Goal: Obtain resource: Obtain resource

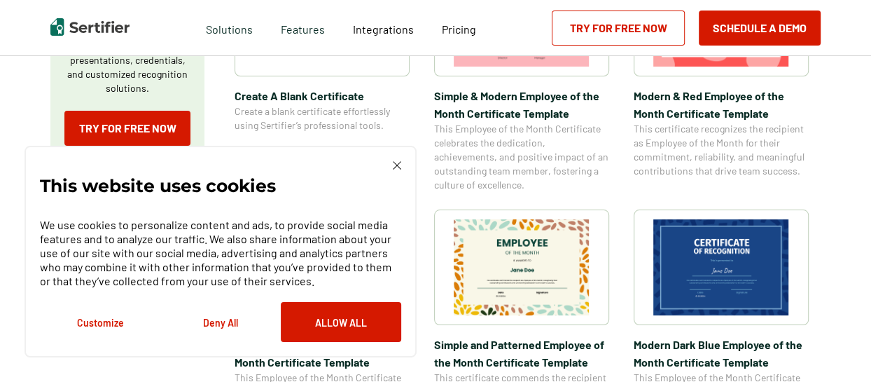
scroll to position [350, 0]
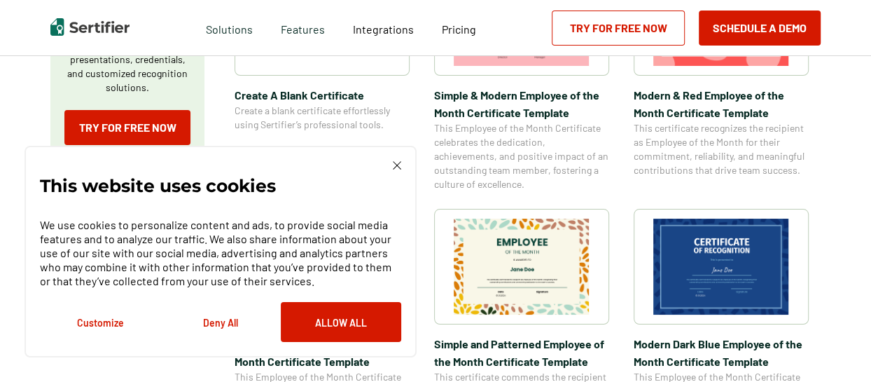
click at [539, 294] on img at bounding box center [522, 267] width 136 height 96
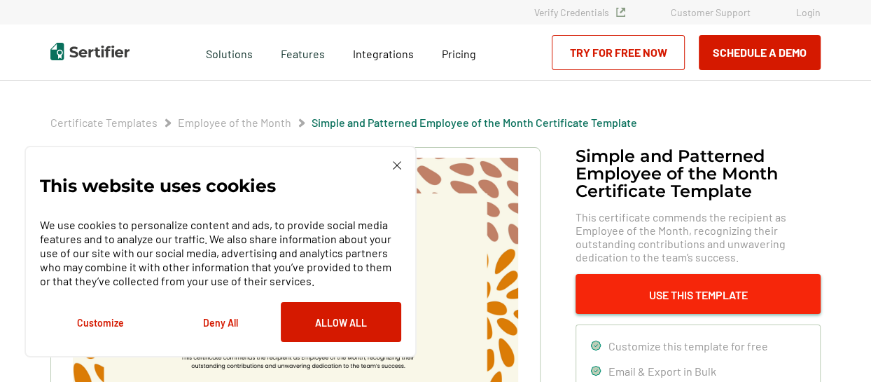
click at [683, 293] on button "Use This Template" at bounding box center [698, 294] width 245 height 40
